Goal: Use online tool/utility: Utilize a website feature to perform a specific function

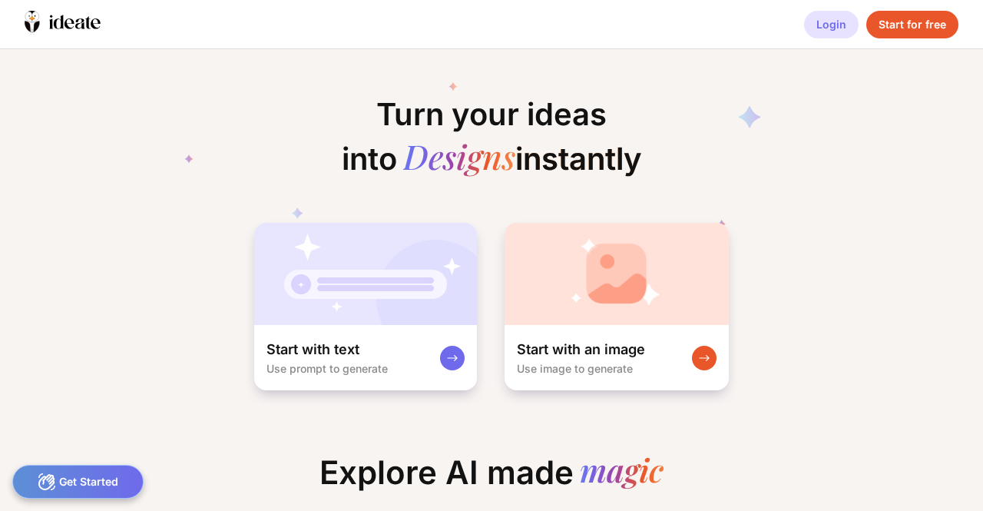
click at [834, 28] on div "Login" at bounding box center [831, 25] width 55 height 28
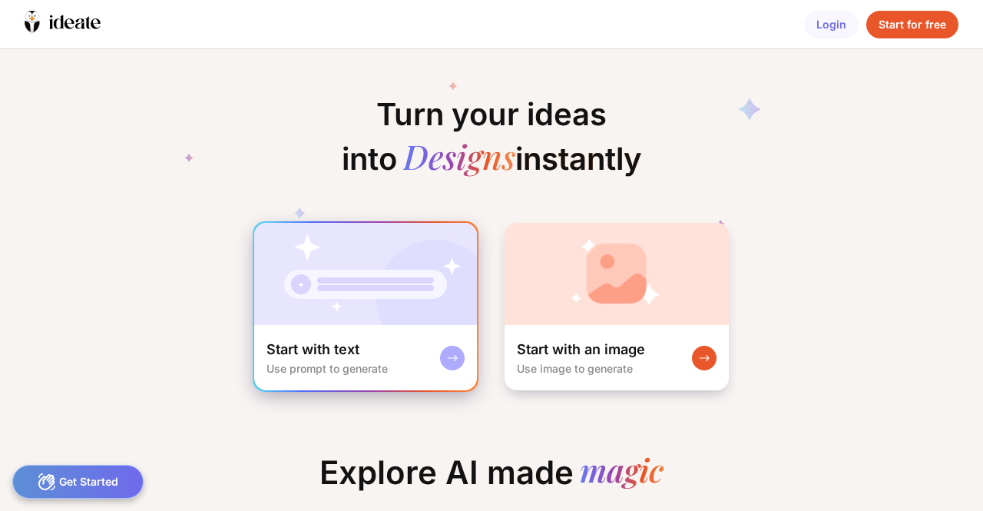
click at [327, 259] on img at bounding box center [365, 274] width 223 height 102
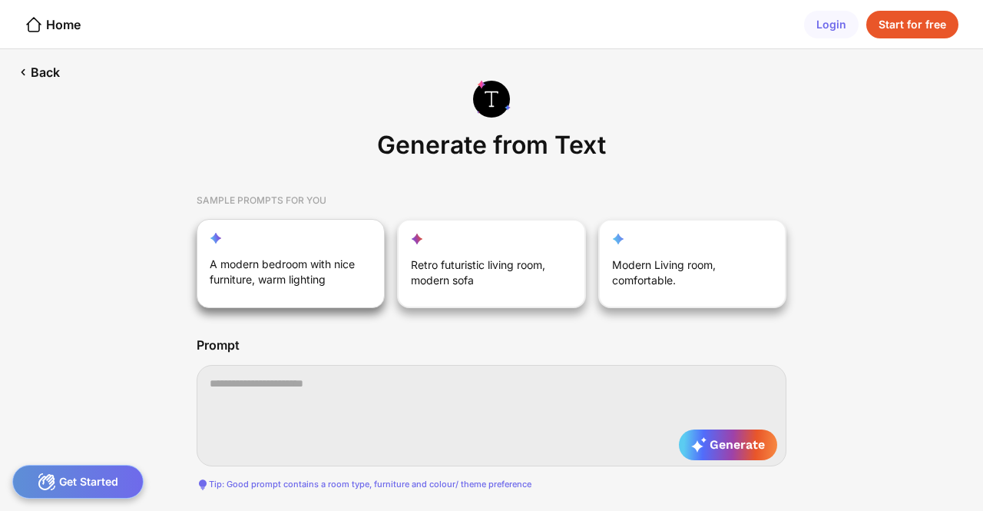
click at [292, 286] on div "A modern bedroom with nice furniture, warm lighting" at bounding box center [283, 275] width 146 height 37
type textarea "**********"
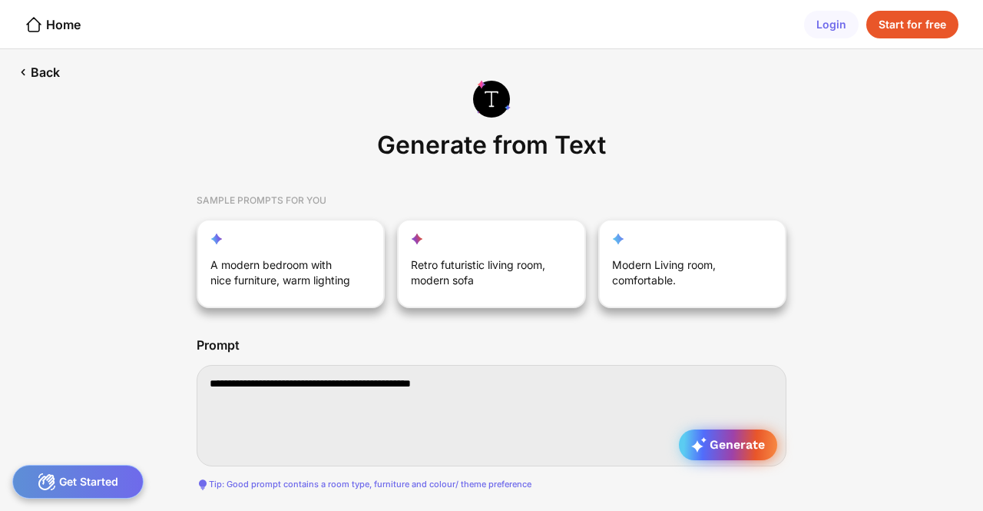
click at [716, 454] on div "Generate" at bounding box center [728, 444] width 98 height 31
click at [53, 24] on div "Home" at bounding box center [53, 24] width 56 height 18
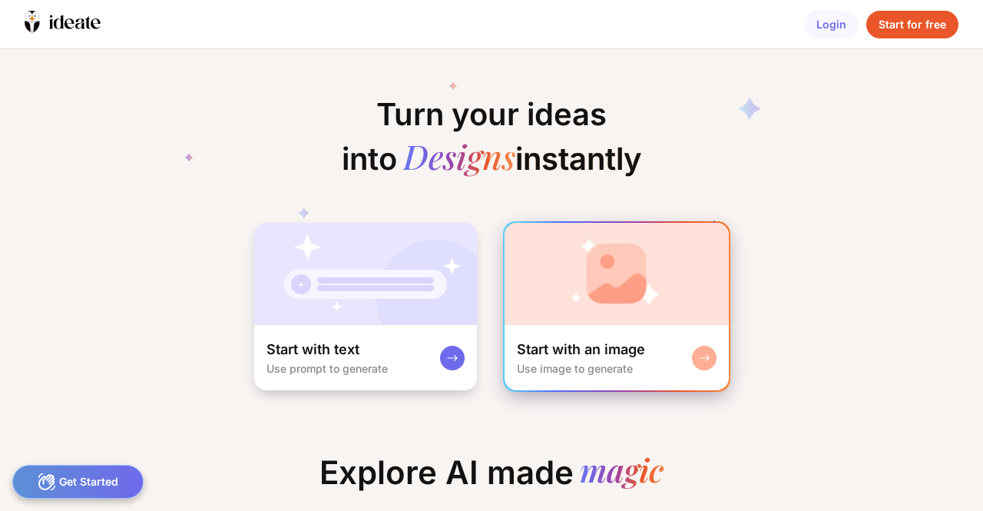
click at [538, 224] on img at bounding box center [617, 274] width 224 height 102
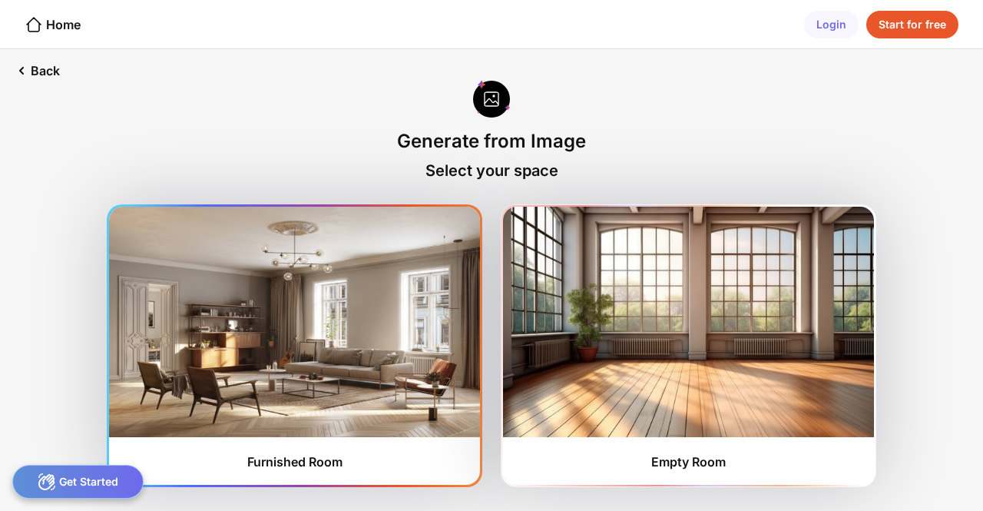
click at [360, 313] on img at bounding box center [294, 322] width 371 height 230
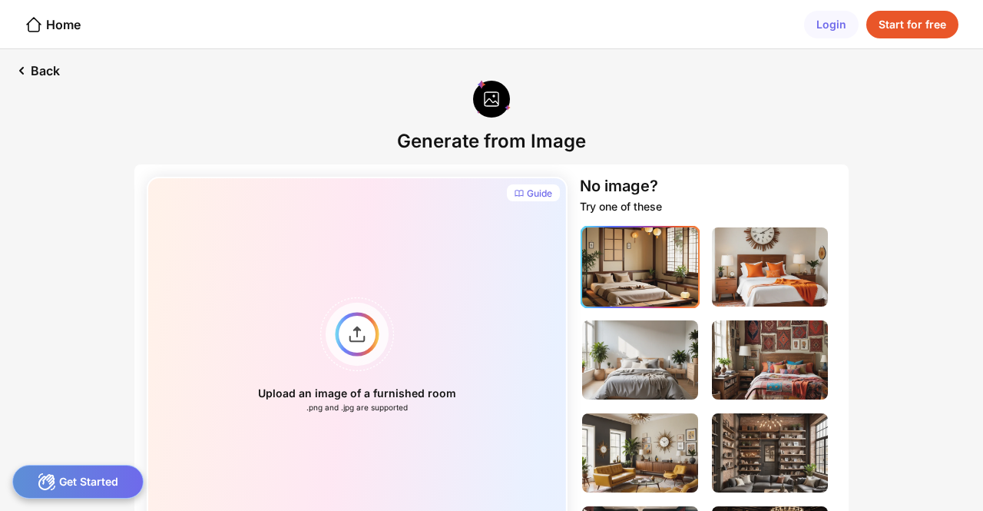
click at [690, 279] on img at bounding box center [640, 266] width 116 height 79
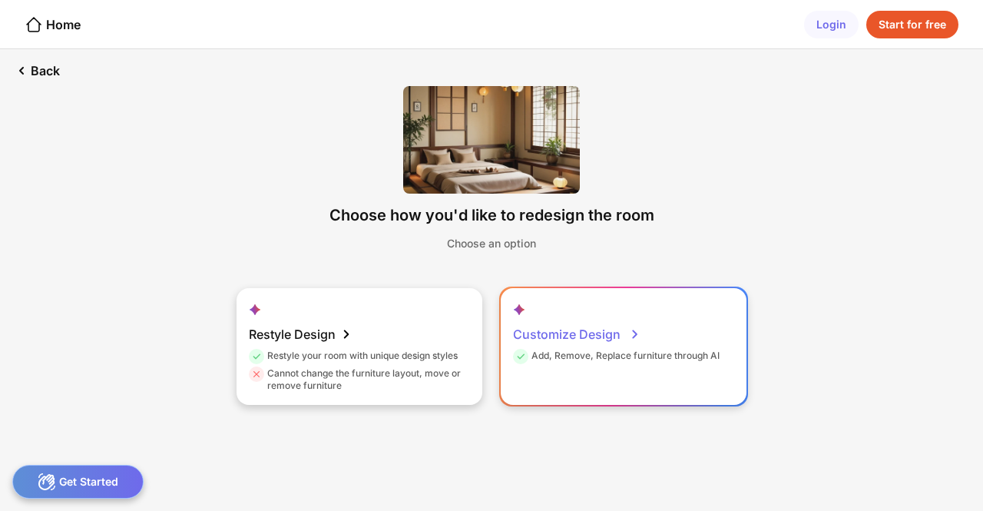
click at [528, 358] on div "Add, Remove, Replace furniture through AI" at bounding box center [616, 358] width 207 height 18
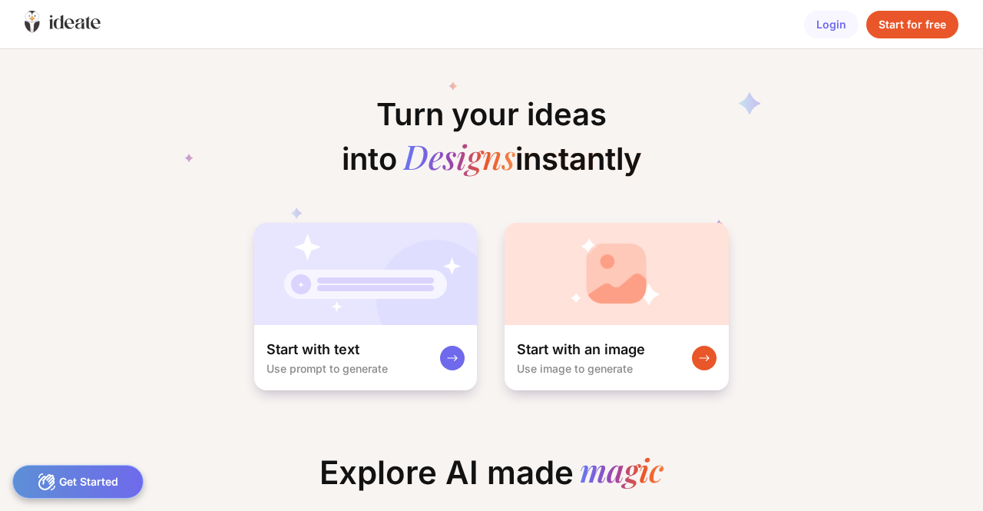
click at [52, 28] on icon at bounding box center [63, 23] width 76 height 24
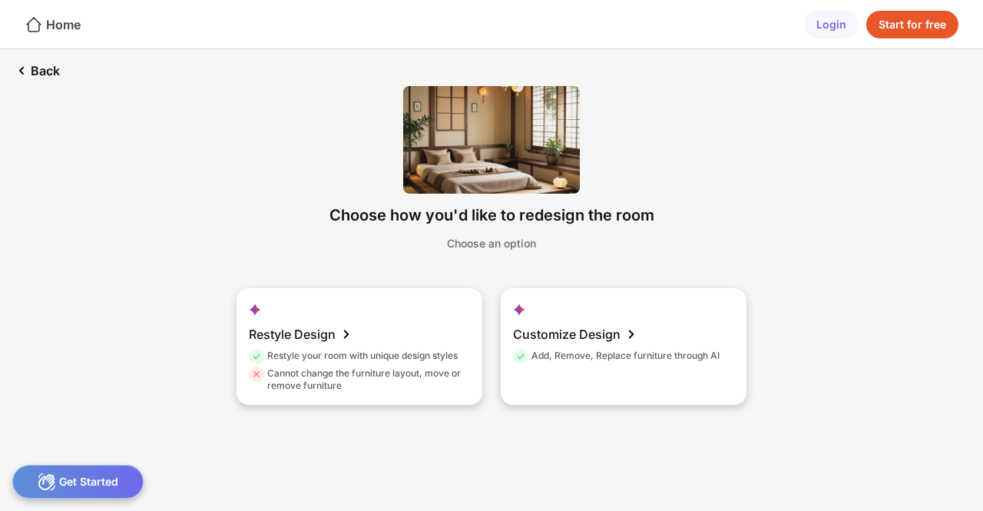
click at [68, 25] on div "Home" at bounding box center [53, 24] width 56 height 18
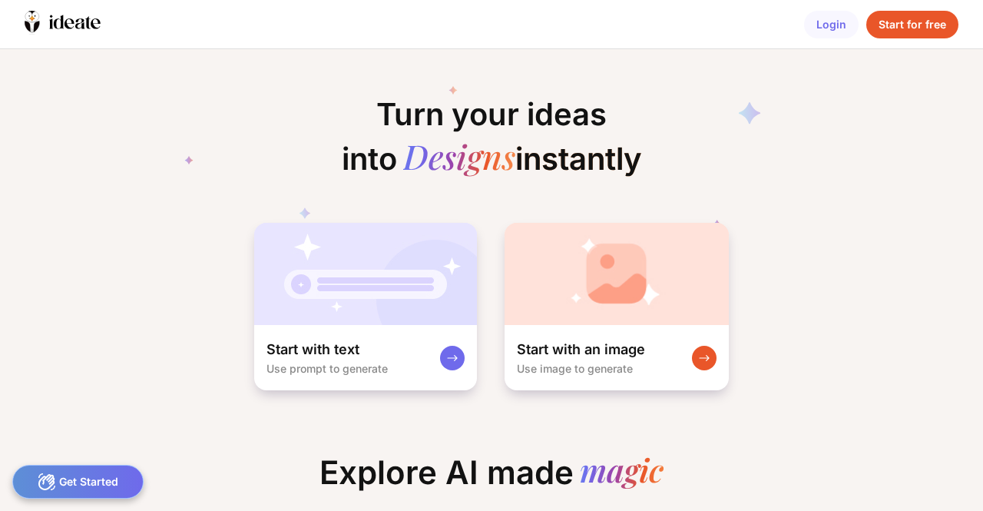
scroll to position [0, 5]
click at [68, 25] on icon at bounding box center [63, 23] width 76 height 24
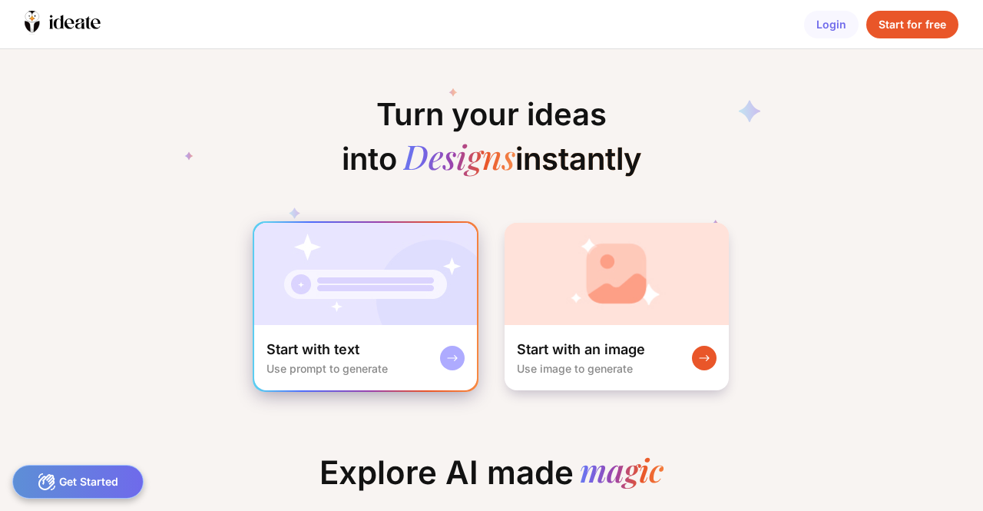
click at [399, 319] on img at bounding box center [365, 274] width 223 height 102
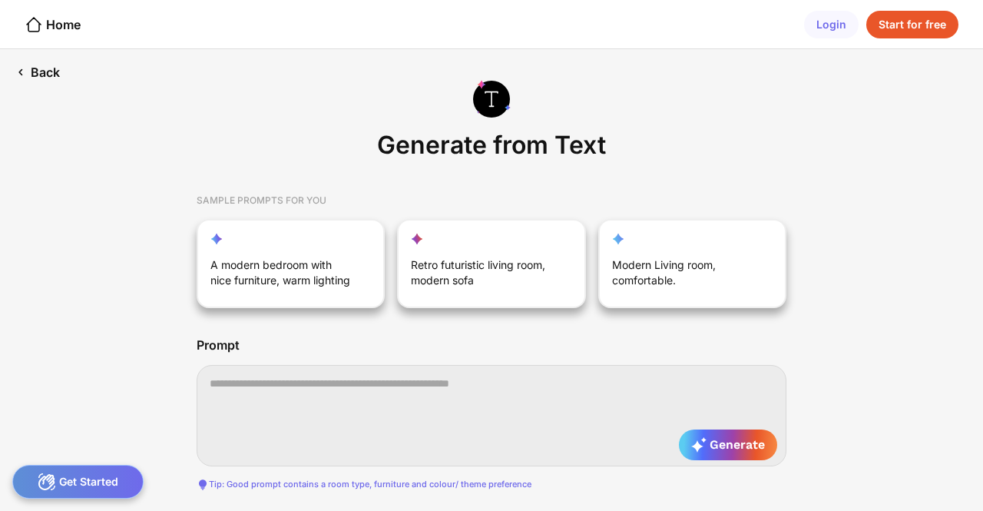
click at [46, 74] on div "Back" at bounding box center [37, 72] width 75 height 46
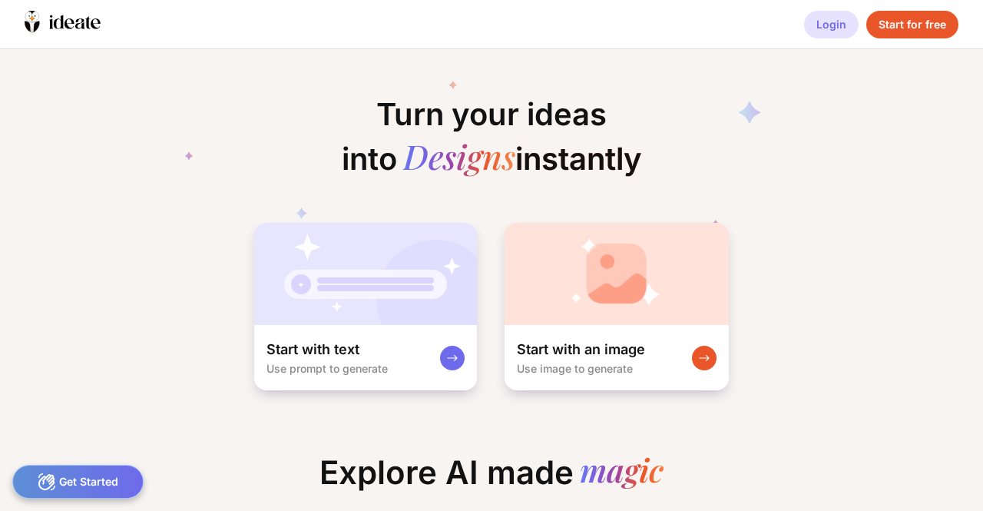
click at [819, 31] on div "Login" at bounding box center [831, 25] width 55 height 28
